Goal: Information Seeking & Learning: Learn about a topic

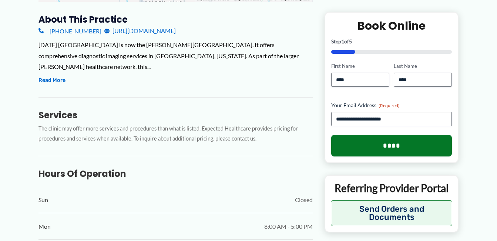
scroll to position [259, 0]
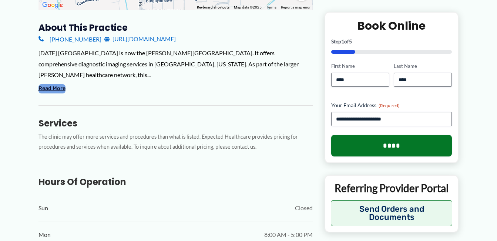
click at [61, 90] on button "Read More" at bounding box center [52, 88] width 27 height 9
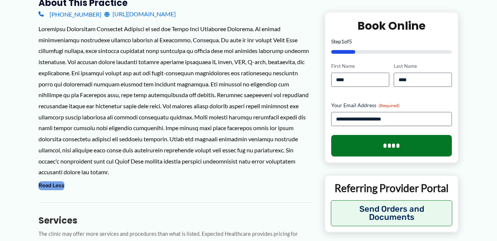
scroll to position [296, 0]
